Goal: Information Seeking & Learning: Learn about a topic

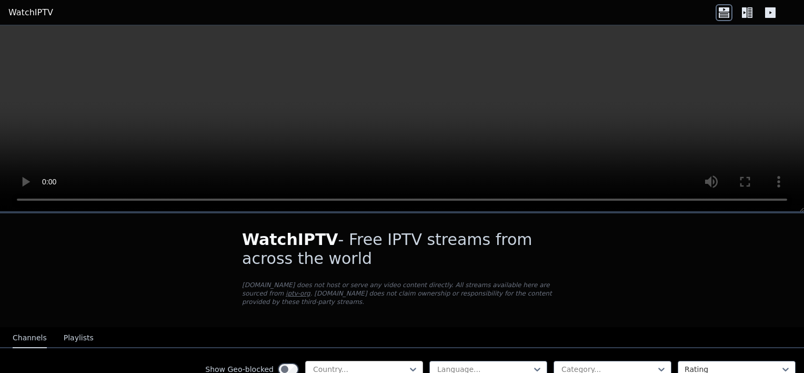
scroll to position [105, 0]
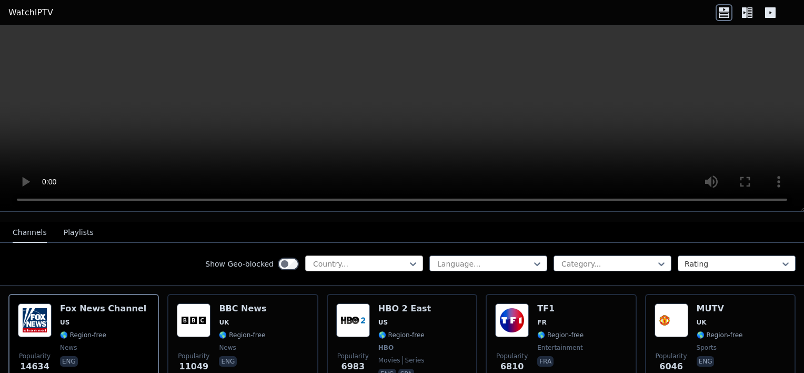
click at [393, 258] on div at bounding box center [360, 263] width 96 height 11
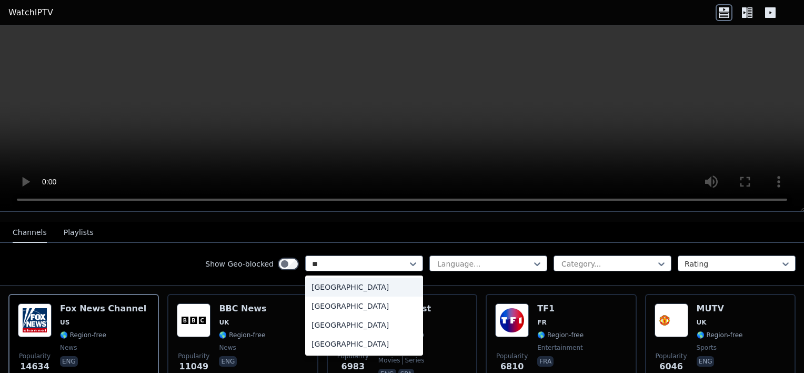
type input "***"
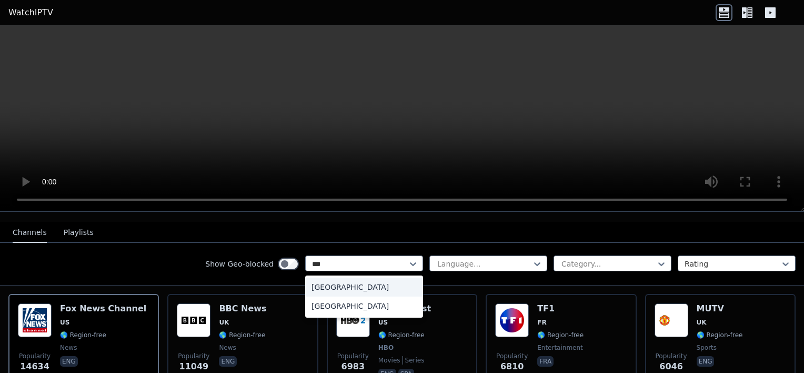
click at [318, 279] on div "[GEOGRAPHIC_DATA]" at bounding box center [364, 286] width 118 height 19
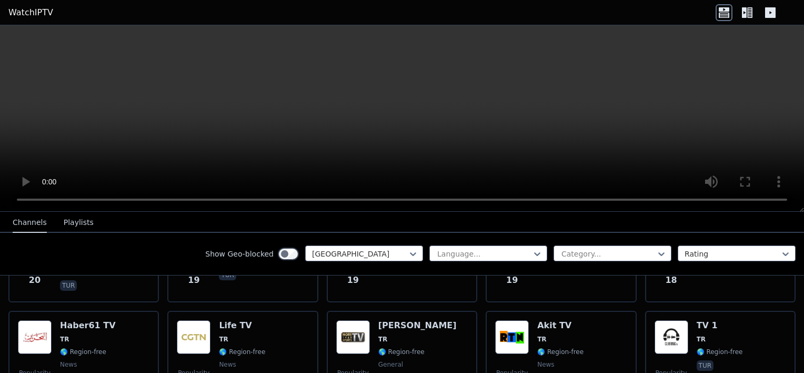
scroll to position [1737, 0]
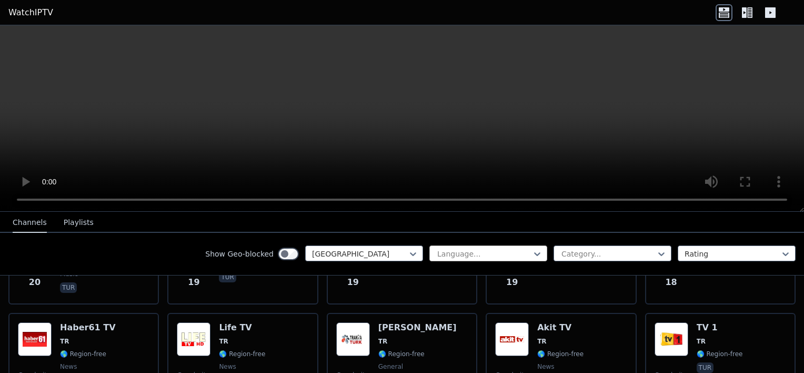
click at [499, 256] on div at bounding box center [484, 253] width 96 height 11
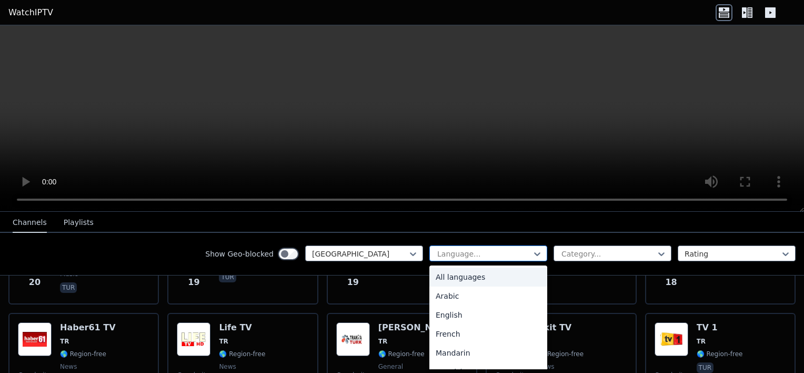
click at [499, 256] on div at bounding box center [484, 253] width 96 height 11
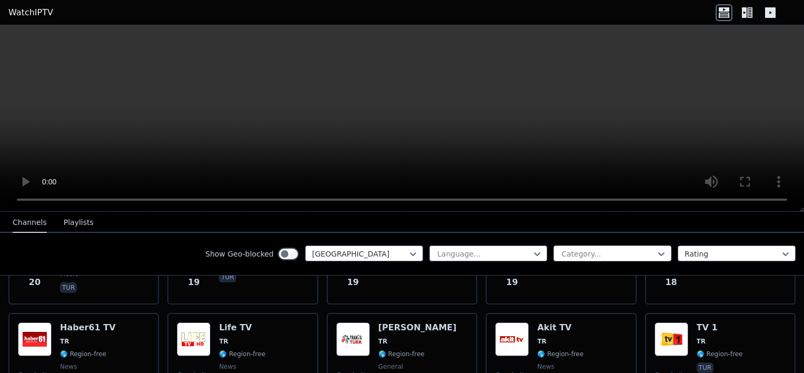
click at [569, 254] on div at bounding box center [608, 253] width 96 height 11
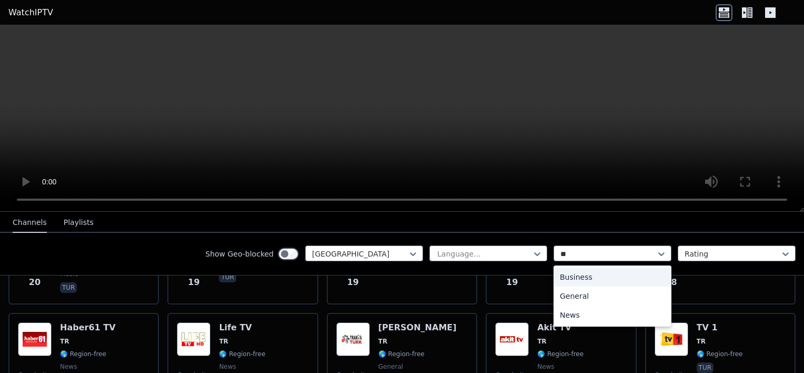
type input "***"
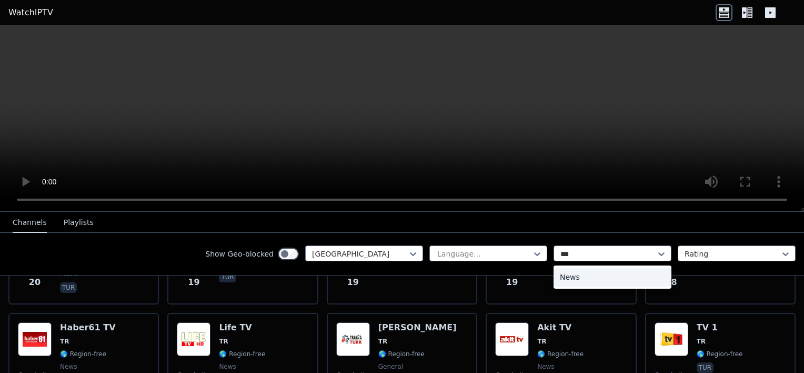
click at [574, 278] on div "News" at bounding box center [613, 276] width 118 height 19
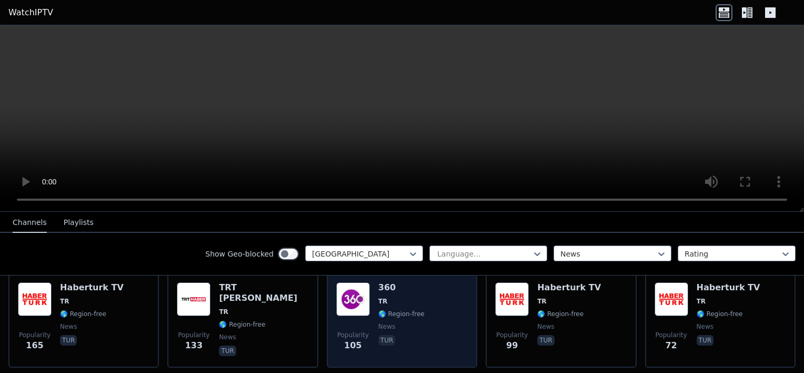
scroll to position [105, 0]
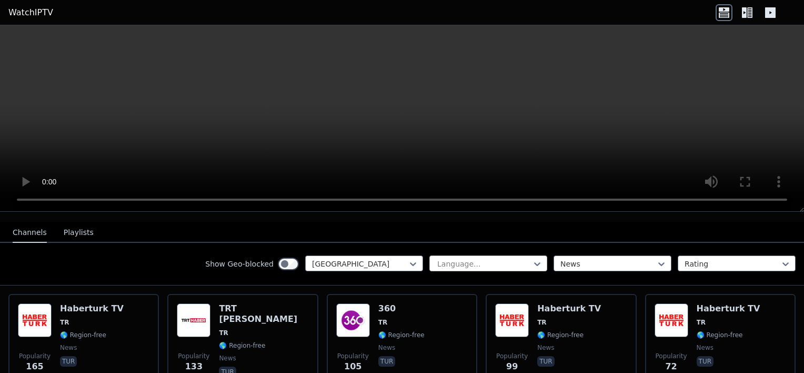
click at [503, 258] on div at bounding box center [484, 263] width 96 height 11
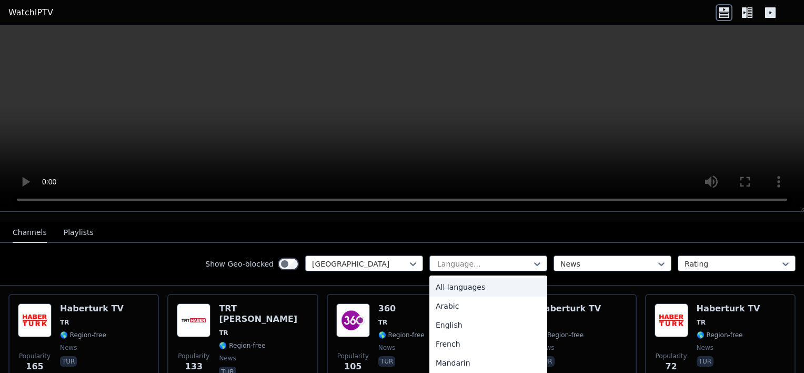
click at [485, 243] on div "Show Geo-blocked Turkey 22 results available. Use Up and Down to choose options…" at bounding box center [402, 264] width 804 height 43
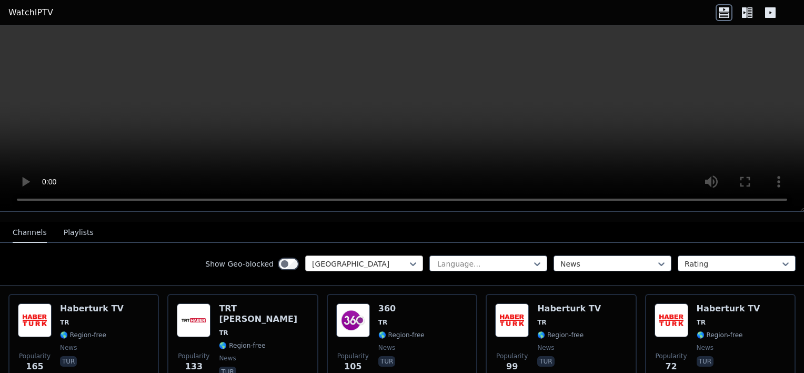
click at [391, 258] on div at bounding box center [360, 263] width 96 height 11
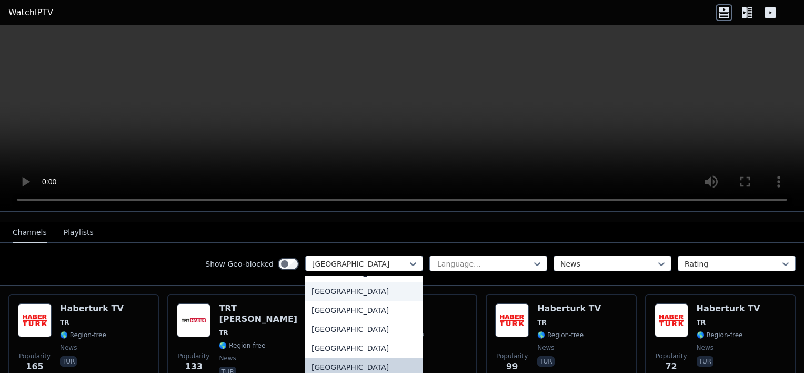
scroll to position [3532, 0]
click at [484, 258] on div at bounding box center [484, 263] width 96 height 11
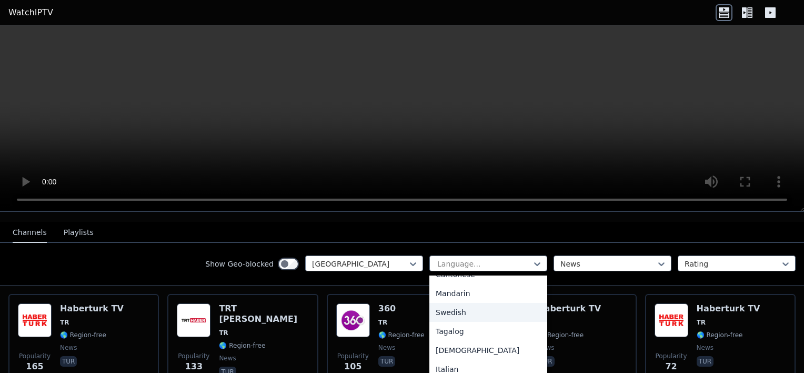
scroll to position [263, 0]
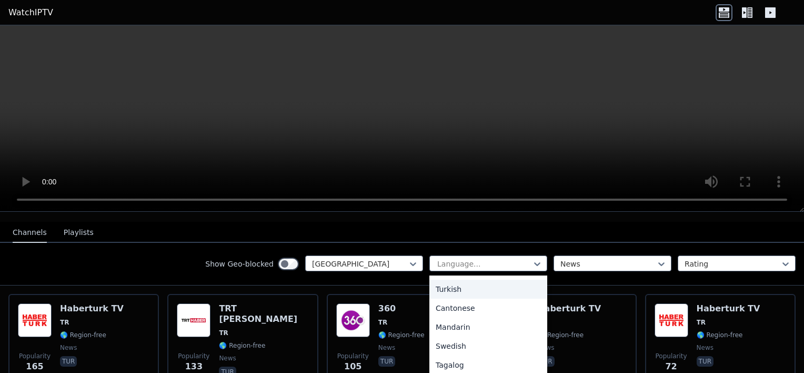
click at [463, 279] on div "Turkish" at bounding box center [488, 288] width 118 height 19
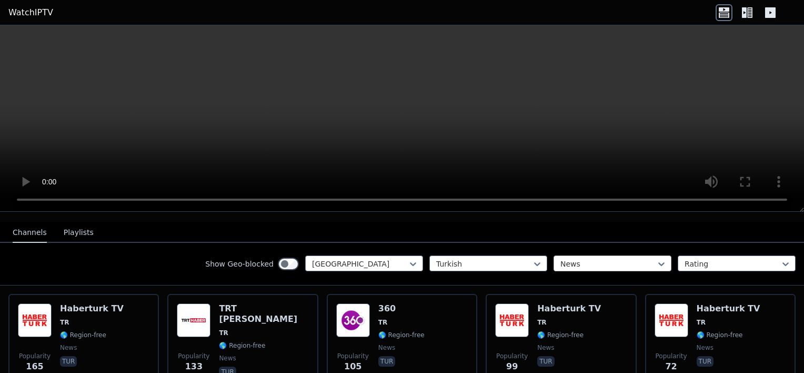
click at [640, 258] on div at bounding box center [608, 263] width 96 height 11
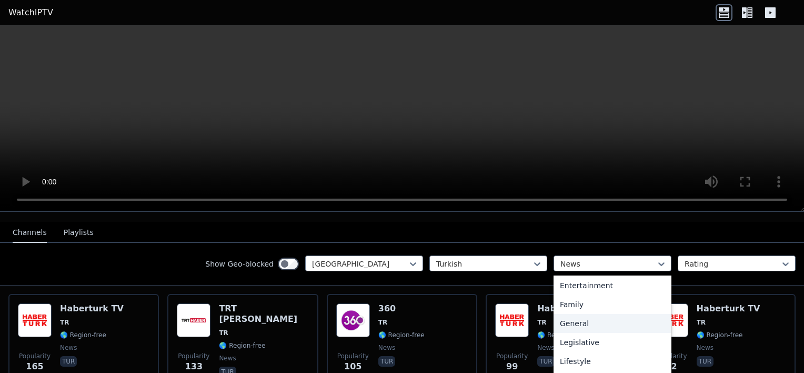
scroll to position [192, 0]
click at [577, 316] on div "General" at bounding box center [613, 322] width 118 height 19
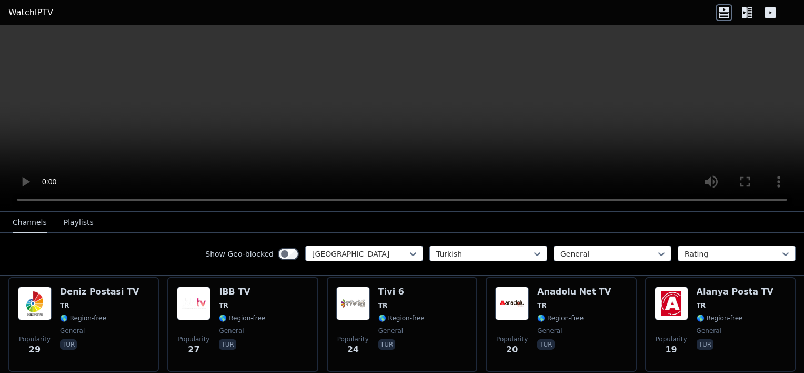
scroll to position [211, 0]
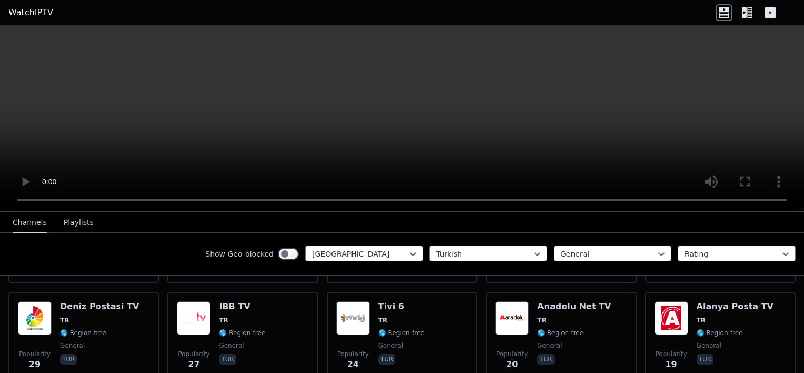
click at [585, 256] on div at bounding box center [608, 253] width 96 height 11
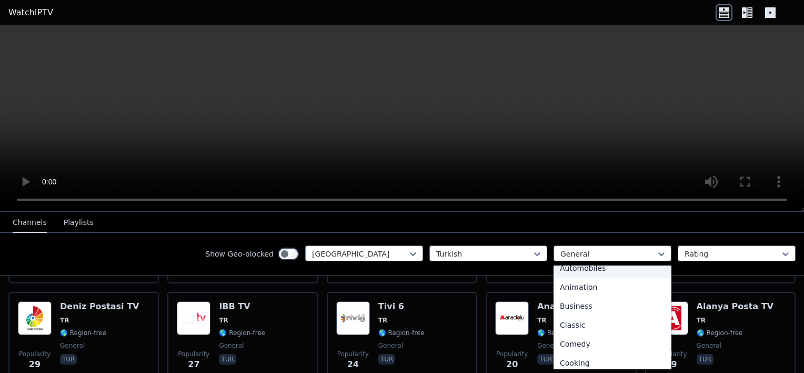
scroll to position [0, 0]
click at [586, 278] on div "All categories" at bounding box center [613, 276] width 118 height 19
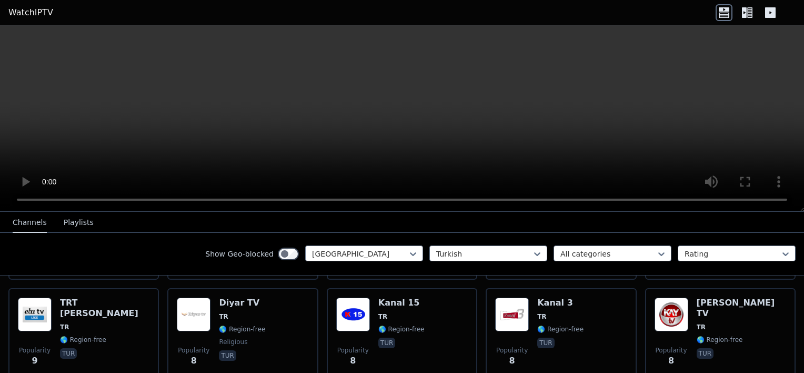
scroll to position [2895, 0]
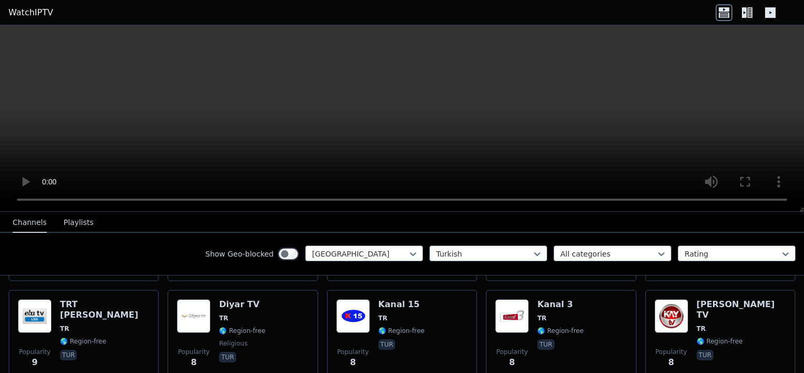
click at [749, 15] on icon at bounding box center [749, 12] width 5 height 11
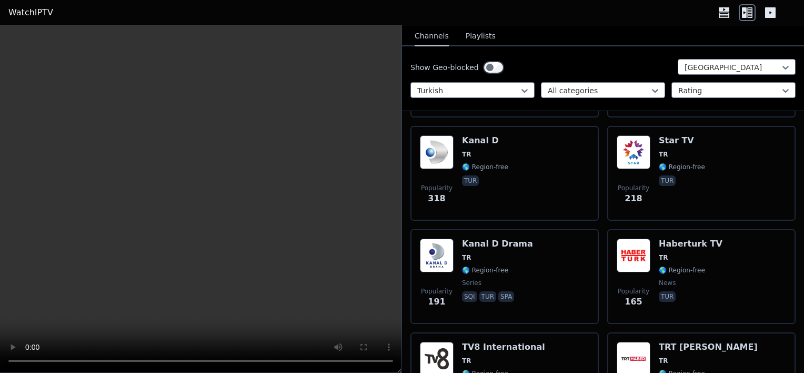
scroll to position [421, 0]
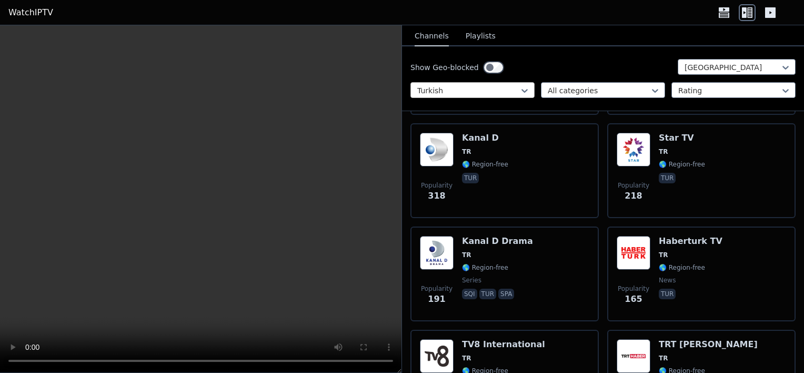
click at [514, 95] on div "Turkish" at bounding box center [472, 90] width 124 height 16
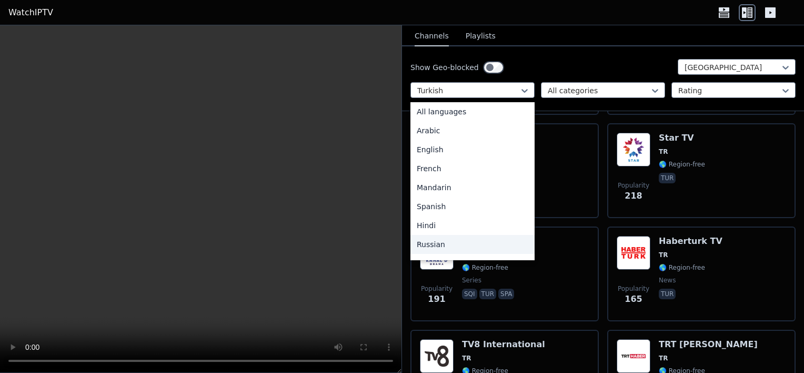
scroll to position [0, 0]
click at [596, 68] on div "Show Geo-blocked Turkey" at bounding box center [602, 67] width 385 height 17
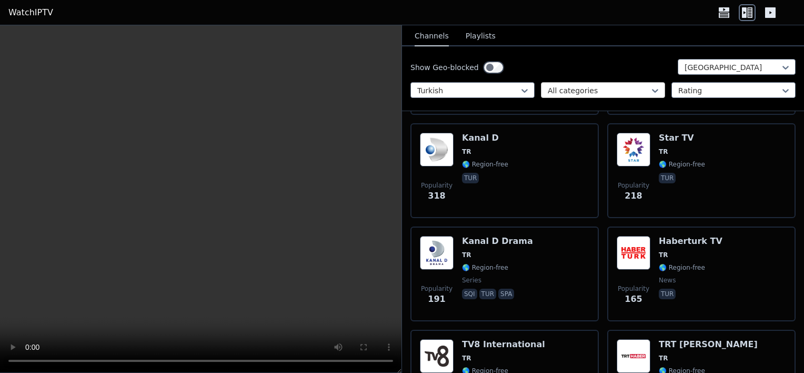
click at [625, 88] on div at bounding box center [599, 90] width 102 height 11
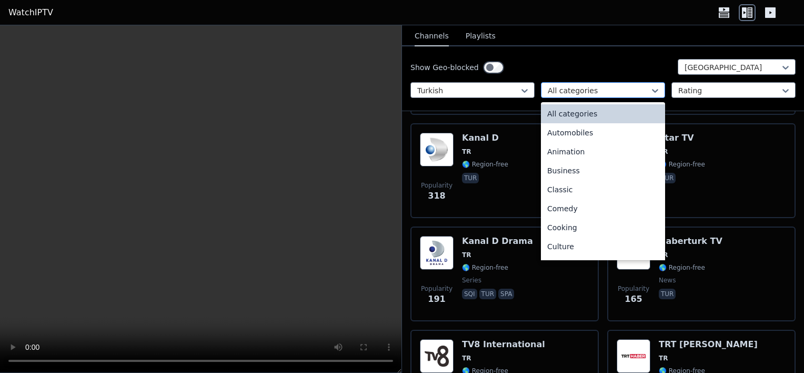
click at [625, 88] on div at bounding box center [599, 90] width 102 height 11
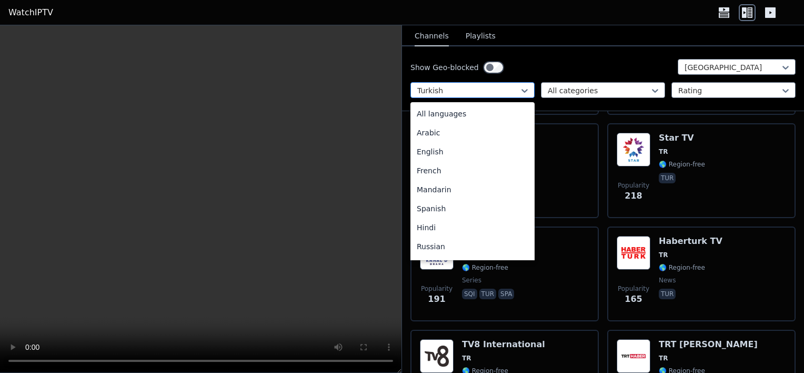
click at [514, 92] on div at bounding box center [468, 90] width 102 height 11
click at [467, 113] on div "All languages" at bounding box center [472, 113] width 124 height 19
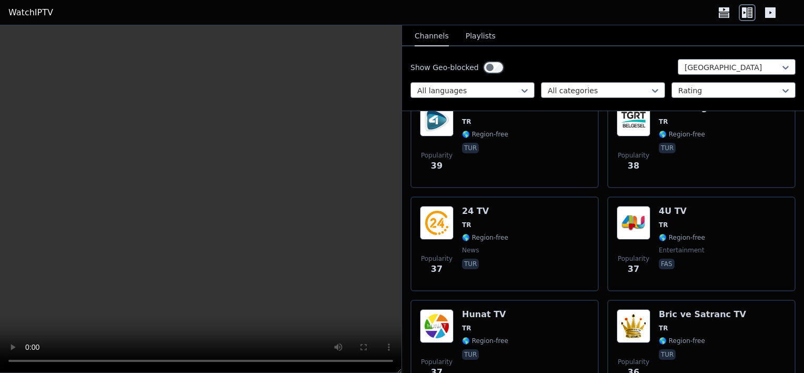
scroll to position [2105, 0]
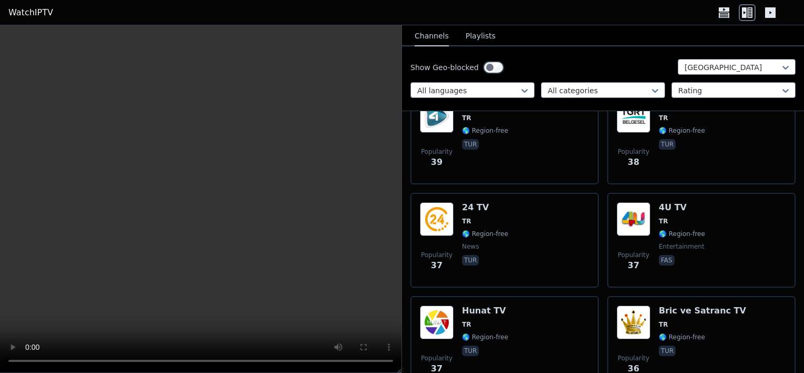
click at [467, 33] on button "Playlists" at bounding box center [481, 36] width 30 height 20
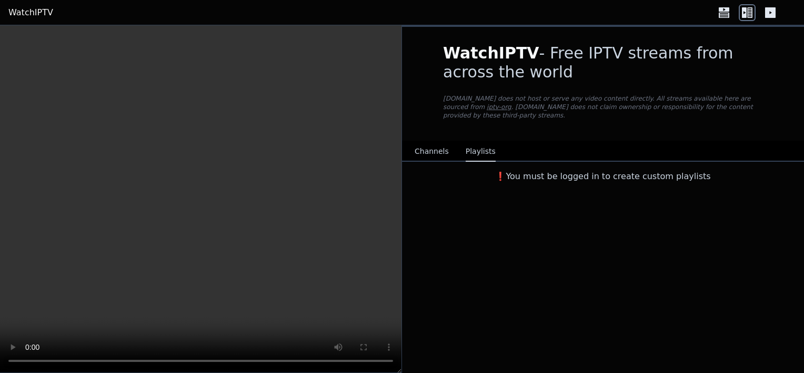
click at [435, 142] on button "Channels" at bounding box center [432, 152] width 34 height 20
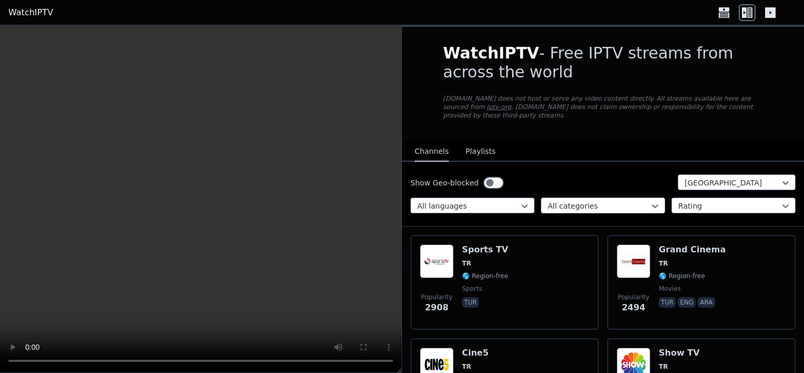
click at [634, 201] on div at bounding box center [599, 206] width 102 height 11
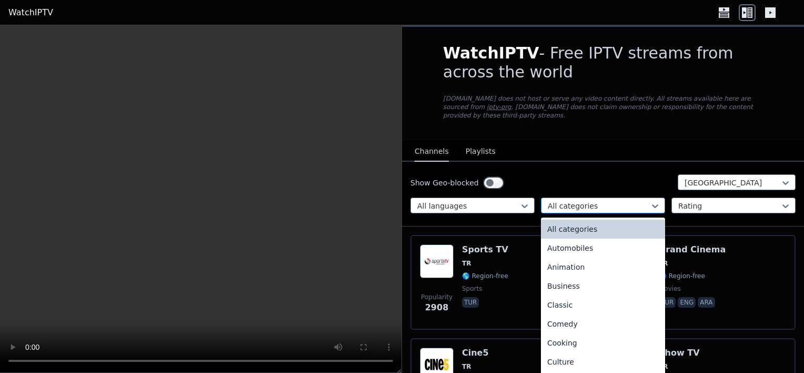
click at [633, 201] on div at bounding box center [599, 206] width 102 height 11
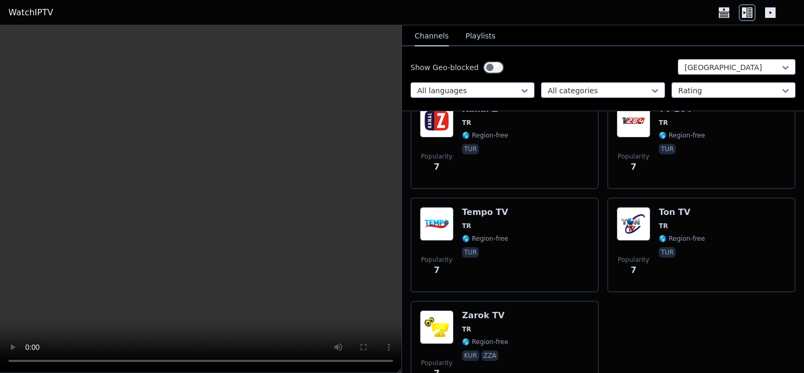
scroll to position [8415, 0]
